Goal: Book appointment/travel/reservation

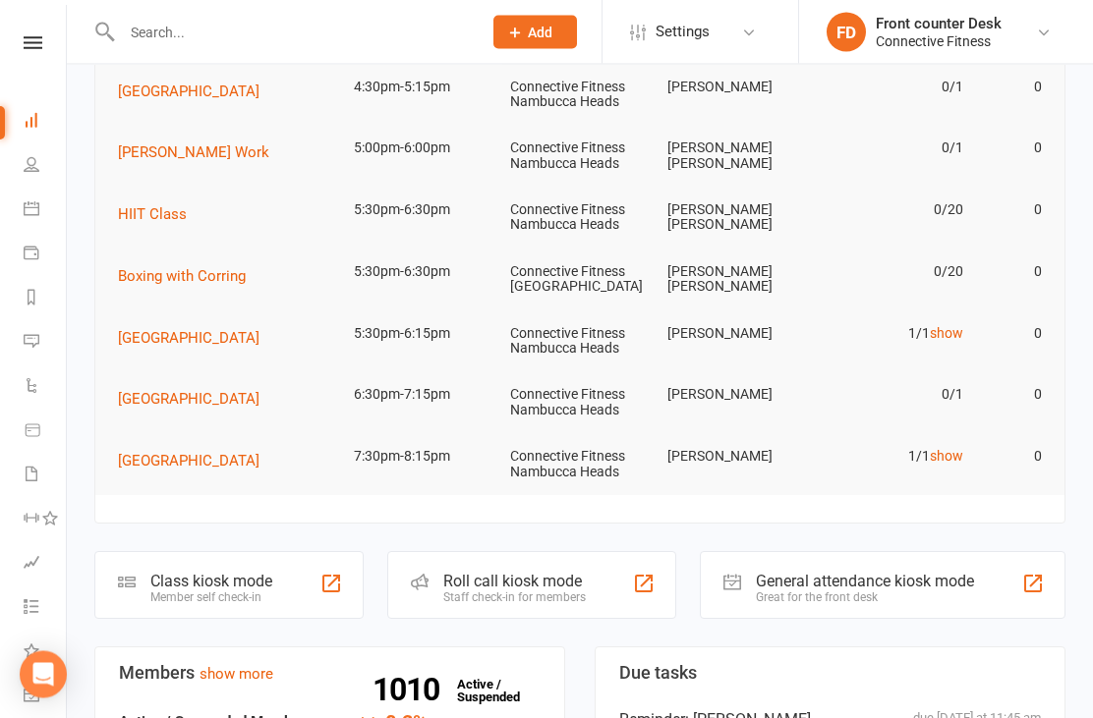
scroll to position [328, 0]
click at [954, 451] on link "show" at bounding box center [945, 457] width 33 height 16
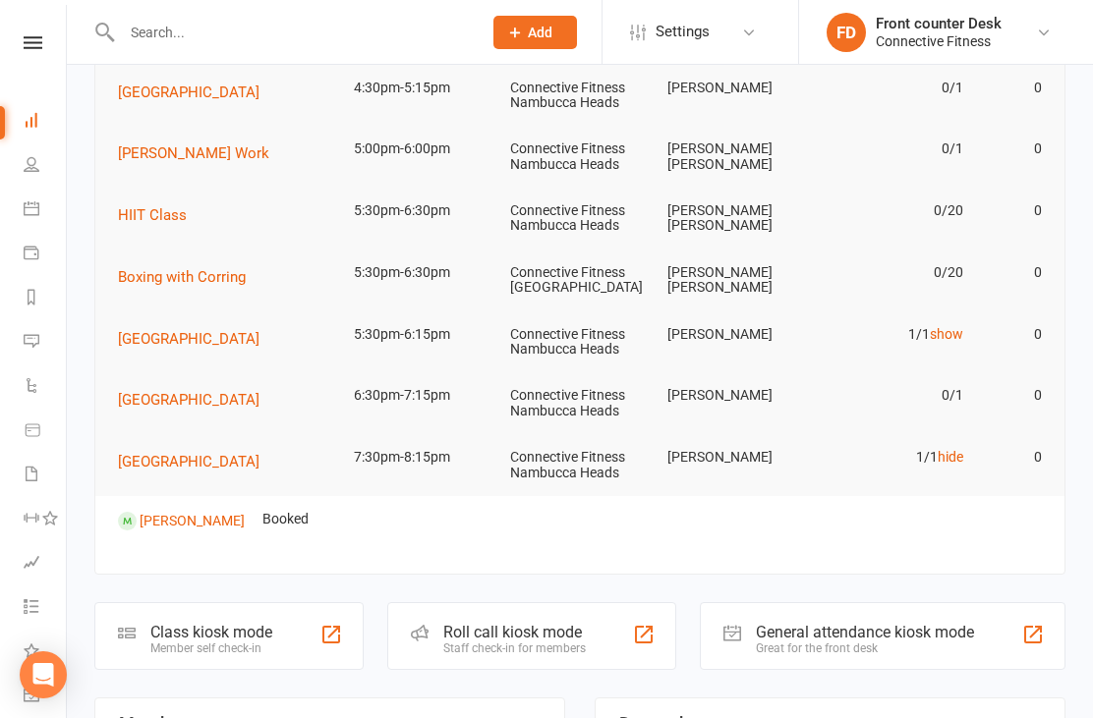
click at [955, 449] on link "hide" at bounding box center [950, 457] width 26 height 16
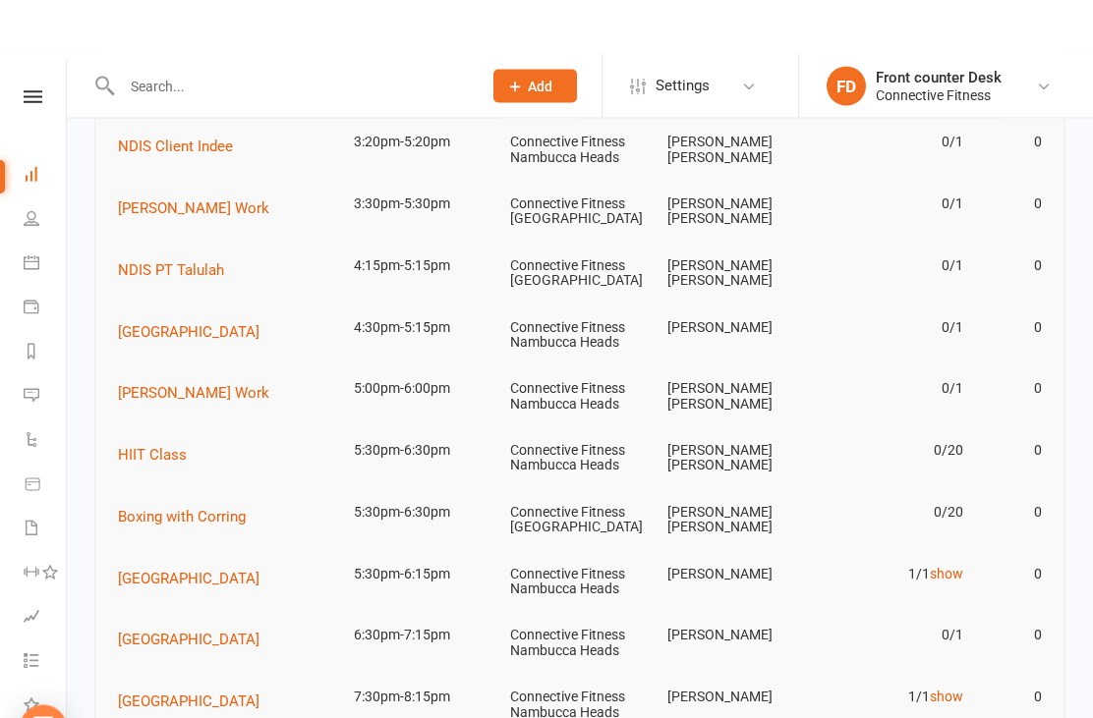
scroll to position [0, 0]
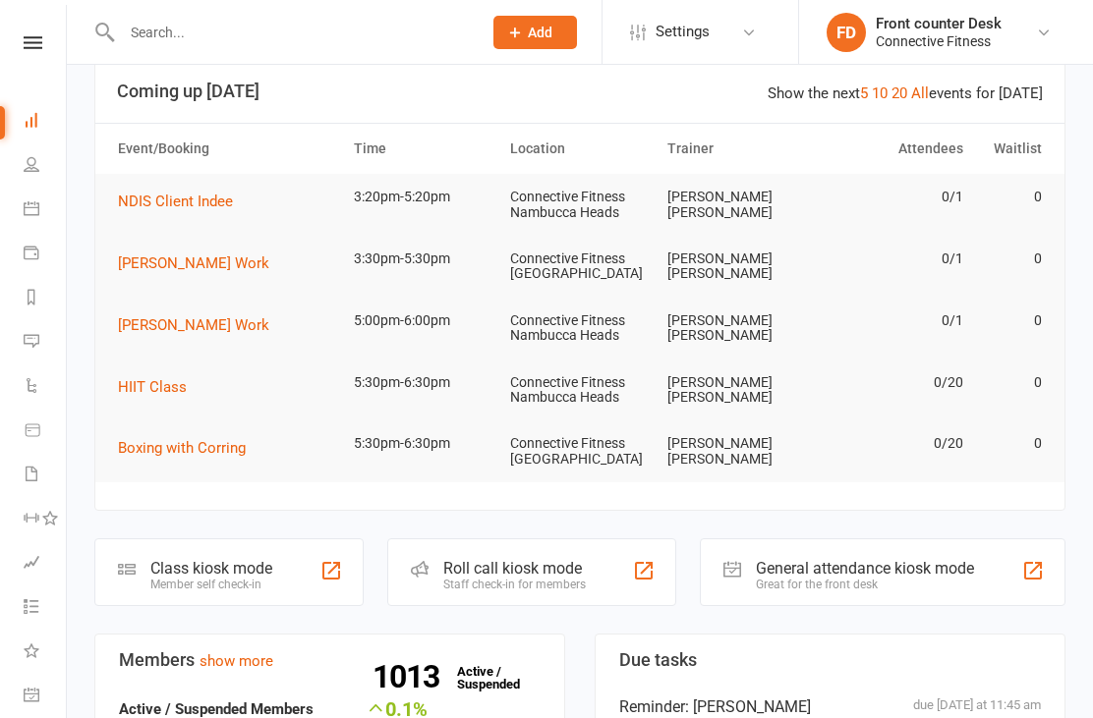
click at [928, 91] on link "All" at bounding box center [920, 93] width 18 height 18
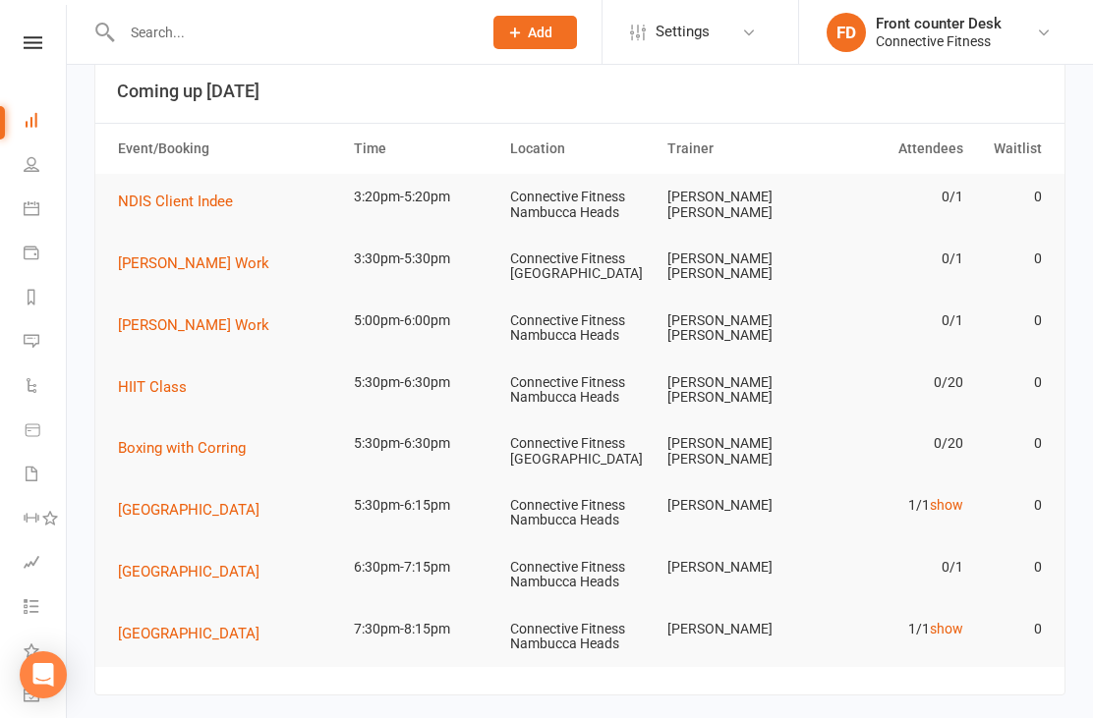
click at [197, 563] on span "[GEOGRAPHIC_DATA]" at bounding box center [188, 572] width 141 height 18
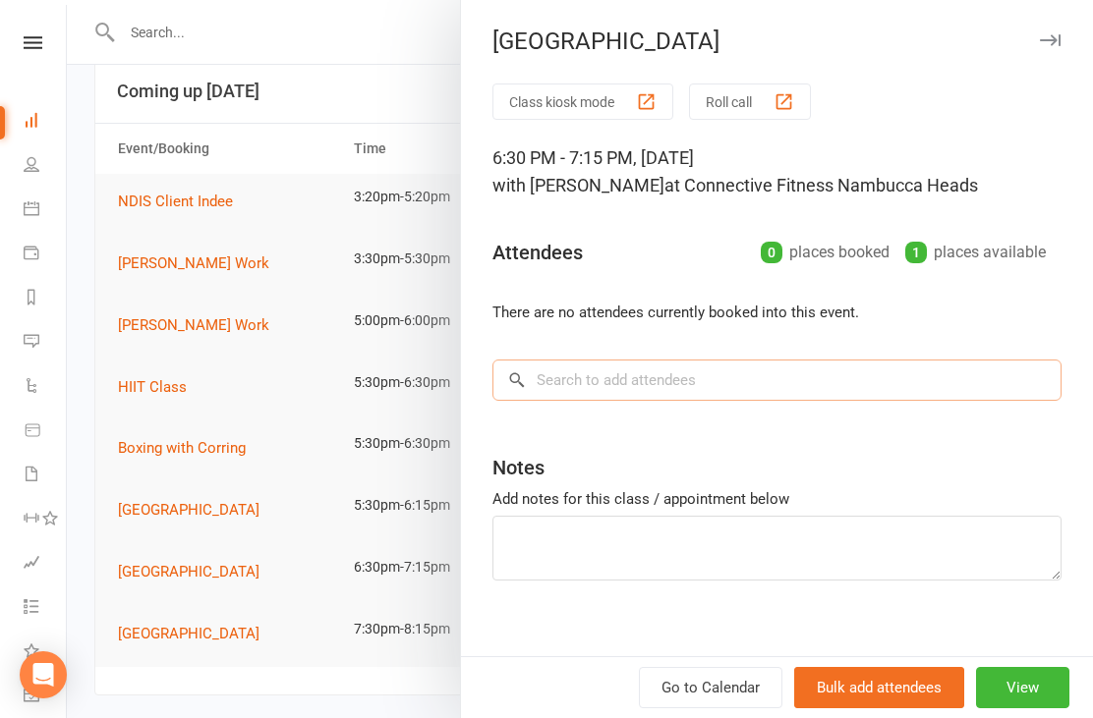
click at [650, 376] on input "search" at bounding box center [776, 380] width 569 height 41
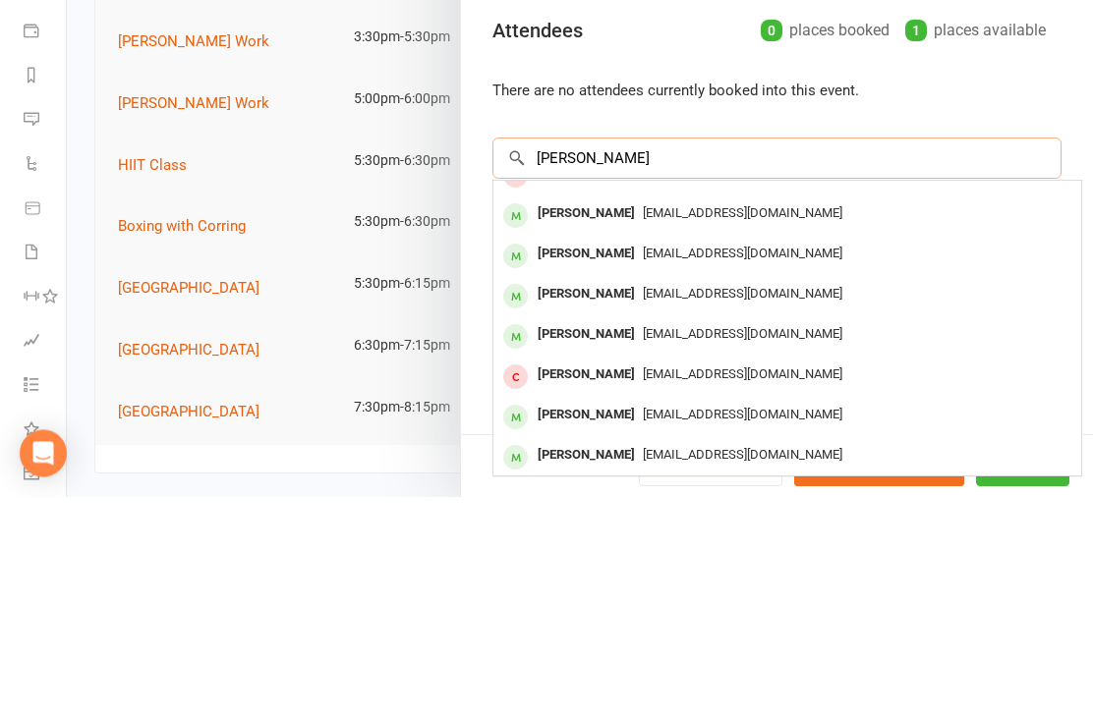
scroll to position [69, 0]
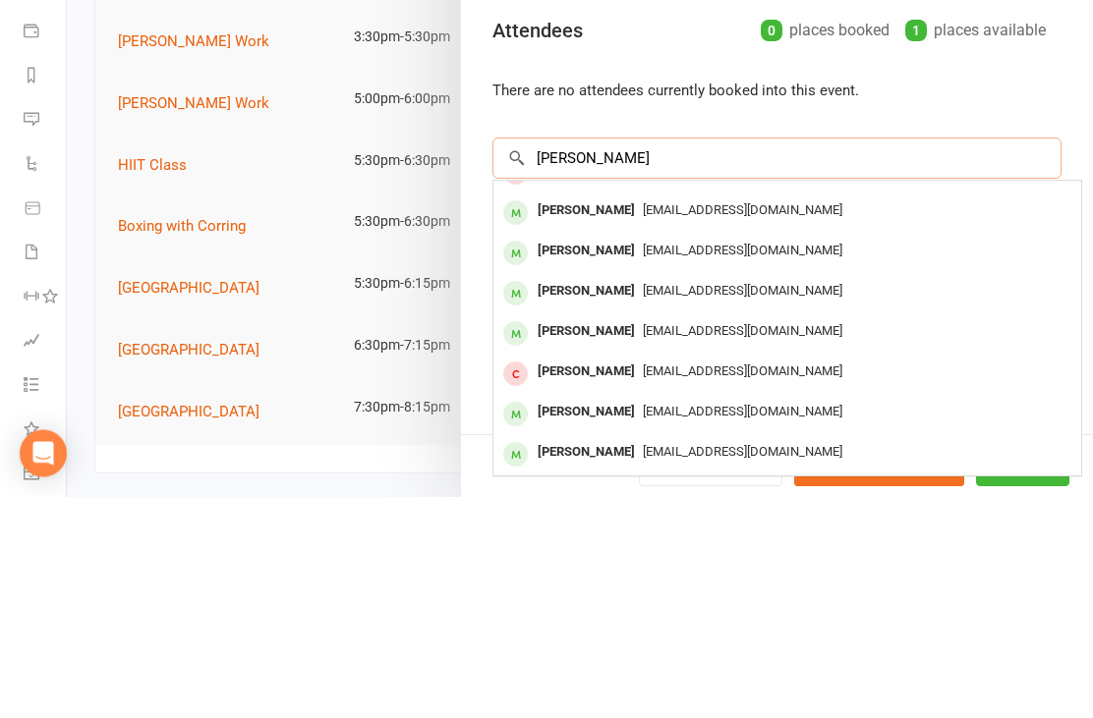
type input "[PERSON_NAME]"
click at [694, 465] on span "[EMAIL_ADDRESS][DOMAIN_NAME]" at bounding box center [742, 472] width 199 height 15
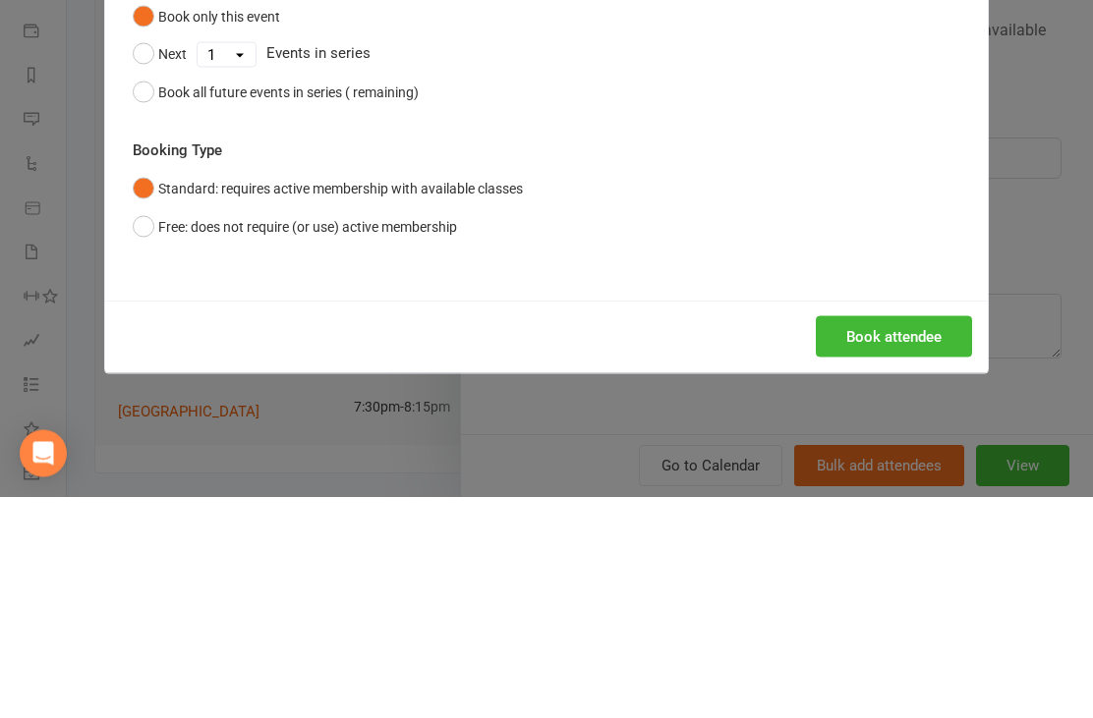
scroll to position [255, 0]
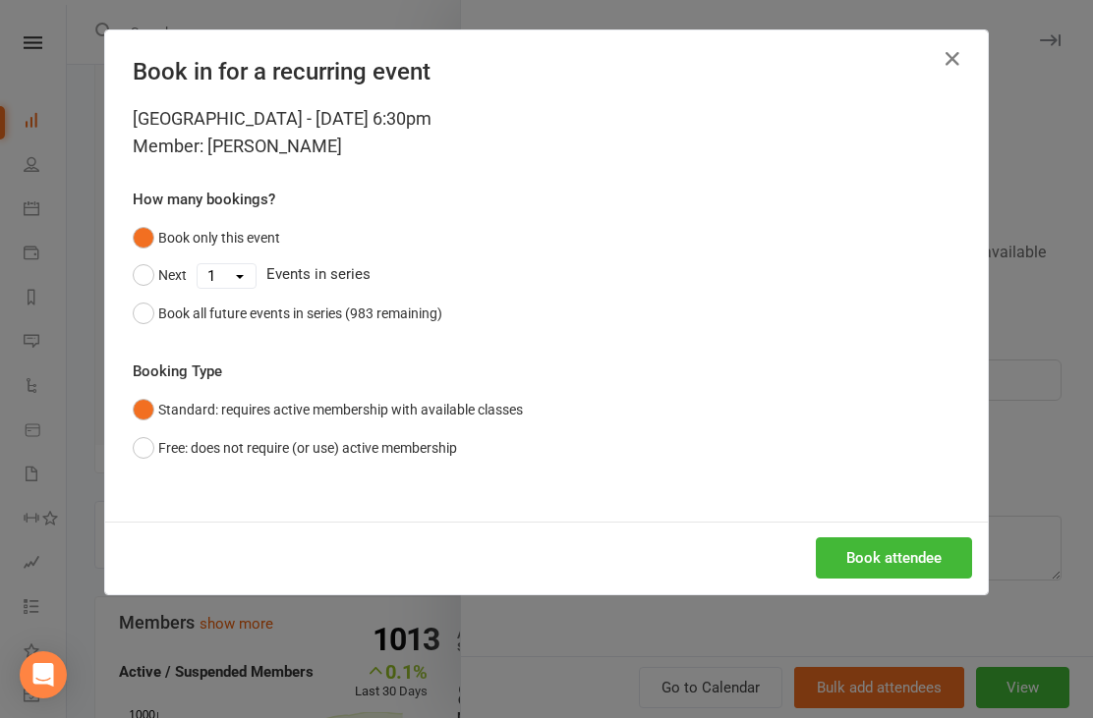
click at [909, 546] on button "Book attendee" at bounding box center [893, 557] width 156 height 41
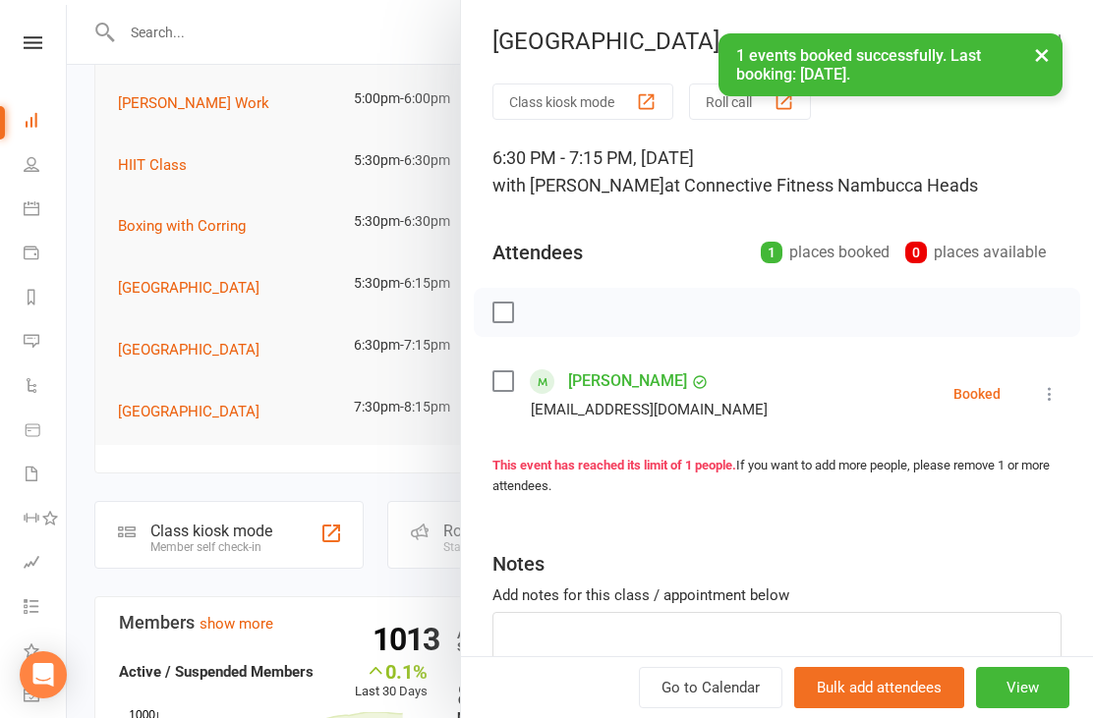
click at [380, 498] on div at bounding box center [580, 359] width 1026 height 718
